Goal: Task Accomplishment & Management: Use online tool/utility

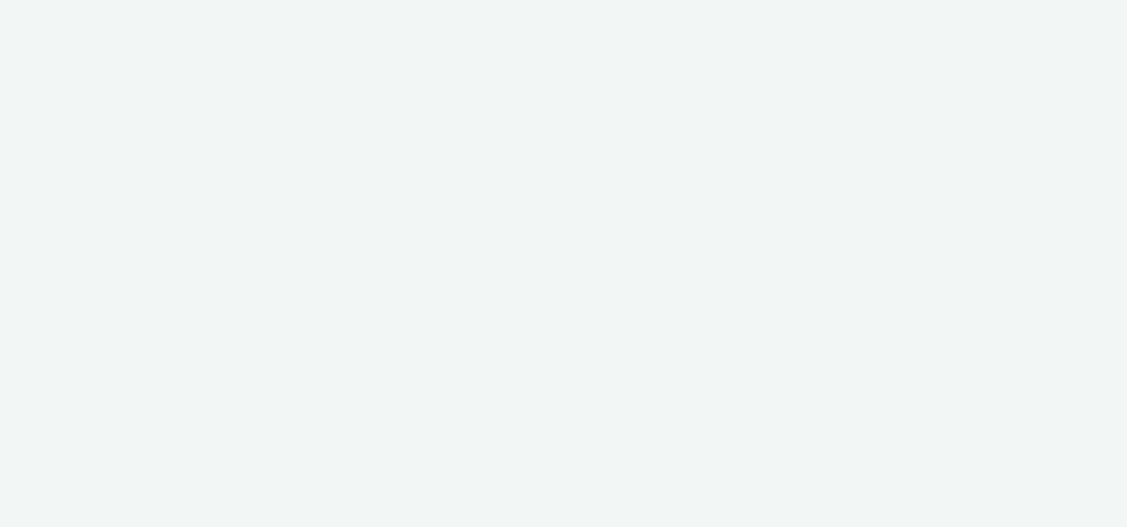
select select "47c37c18-910e-43a3-bb91-a2beb2847406"
select select "b1b940d3-d05b-48b5-821e-f328c33b988b"
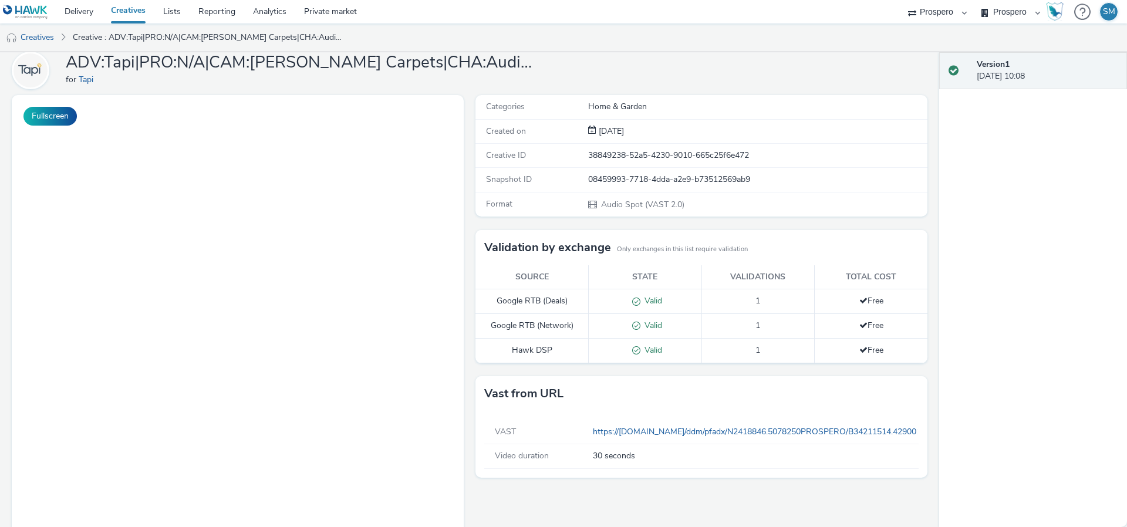
scroll to position [48, 0]
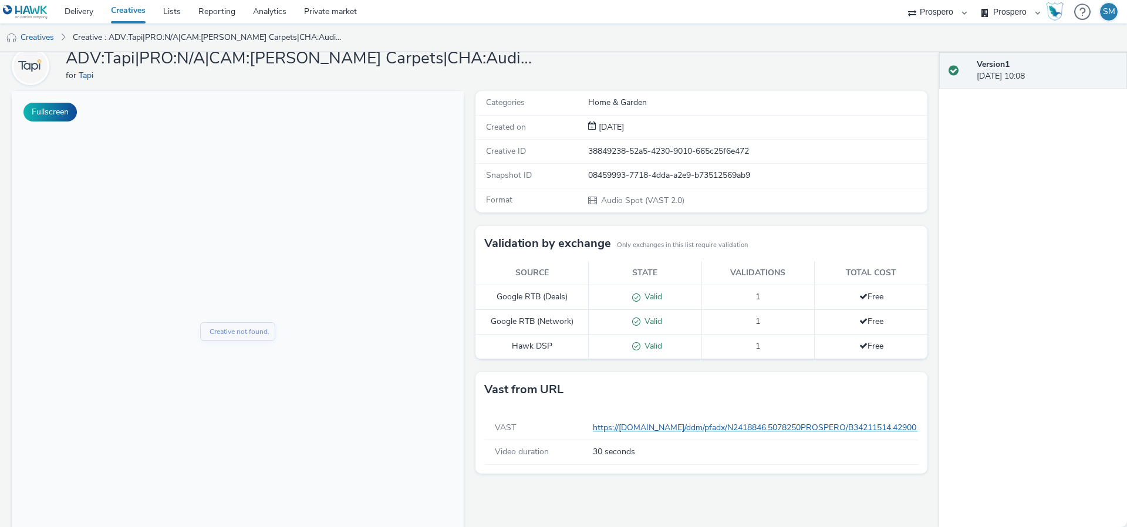
click at [642, 424] on link "https://[DOMAIN_NAME]/ddm/pfadx/N2418846.5078250PROSPERO/B34211514.429001351;sz…" at bounding box center [991, 427] width 796 height 11
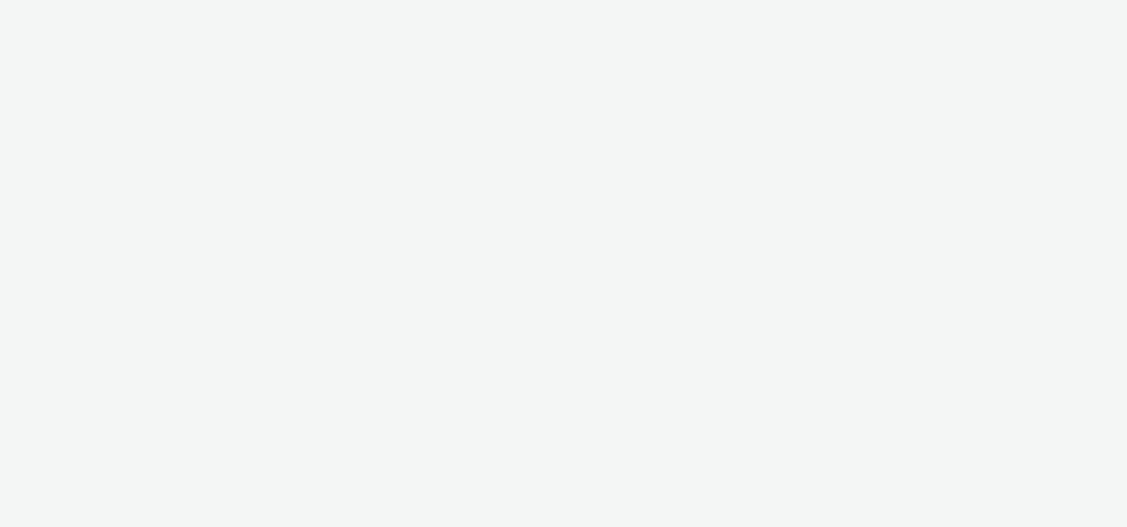
select select "47c37c18-910e-43a3-bb91-a2beb2847406"
select select "b1b940d3-d05b-48b5-821e-f328c33b988b"
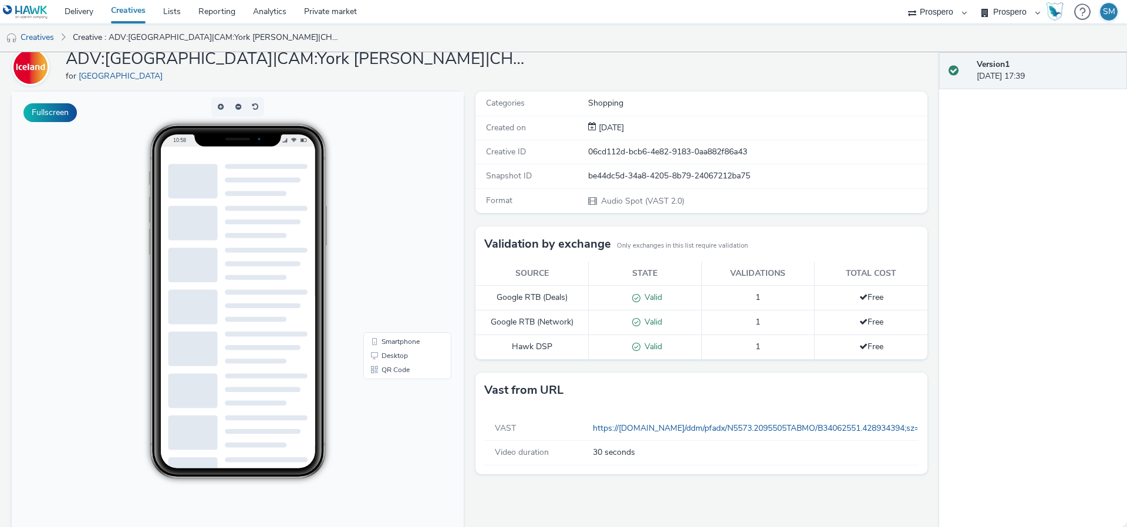
scroll to position [106, 0]
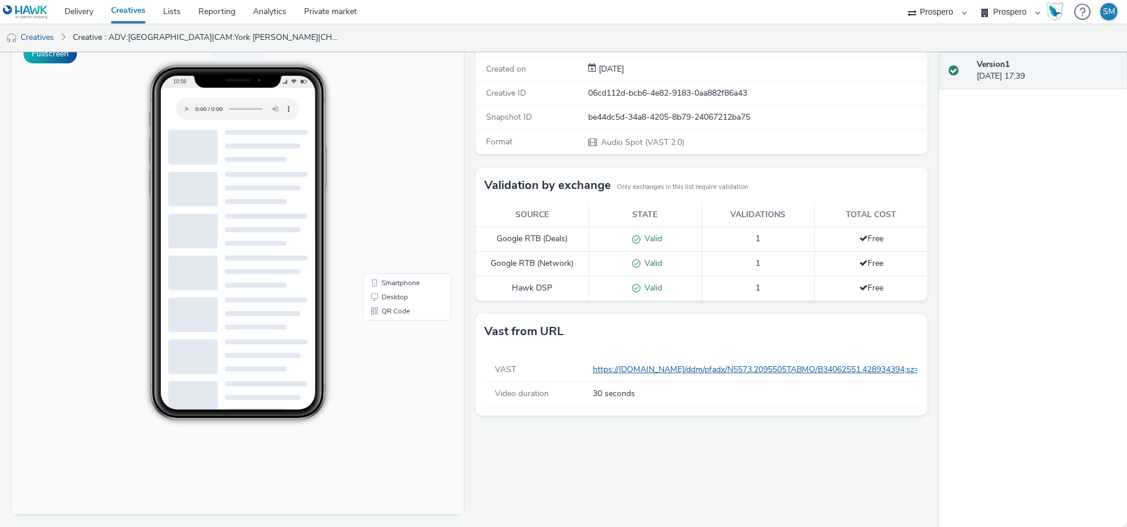
click at [624, 370] on link "https://[DOMAIN_NAME]/ddm/pfadx/N5573.2095505TABMO/B34062551.428934394;sz=0x0;o…" at bounding box center [954, 369] width 723 height 11
